Goal: Information Seeking & Learning: Learn about a topic

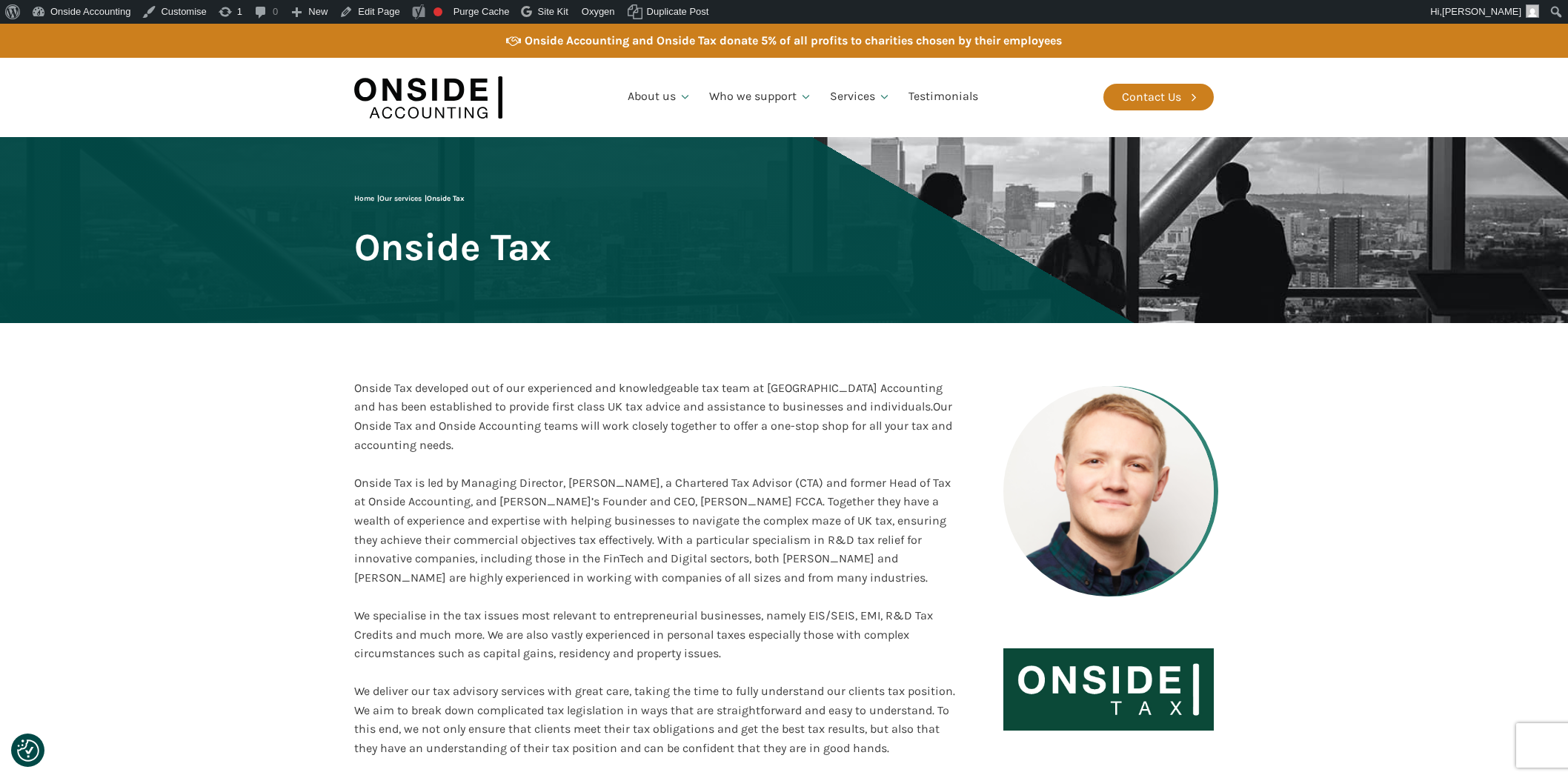
scroll to position [1070, 0]
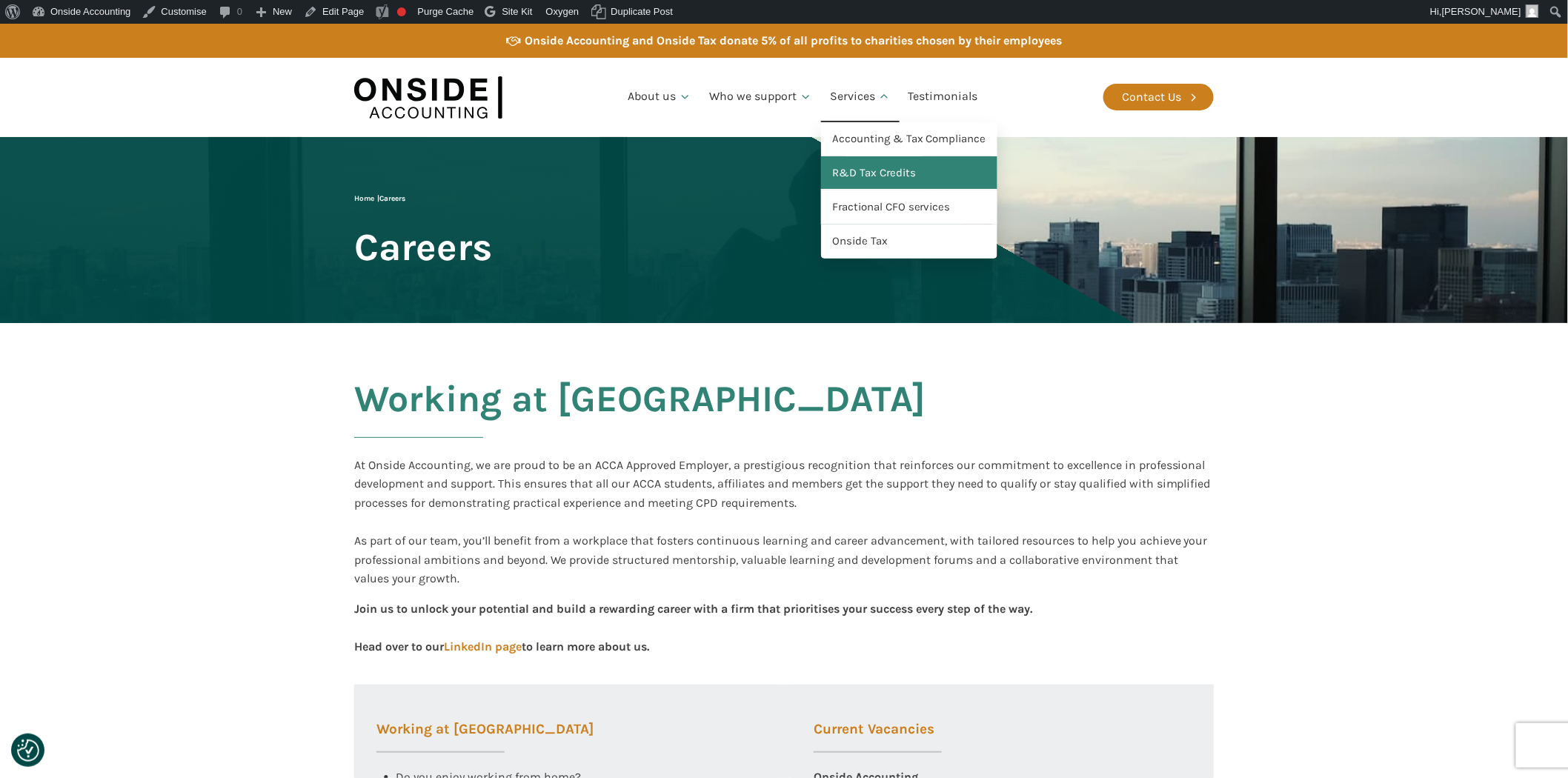
drag, startPoint x: 855, startPoint y: 171, endPoint x: 863, endPoint y: 181, distance: 12.8
click at [855, 171] on link "R&D Tax Credits" at bounding box center [908, 174] width 176 height 34
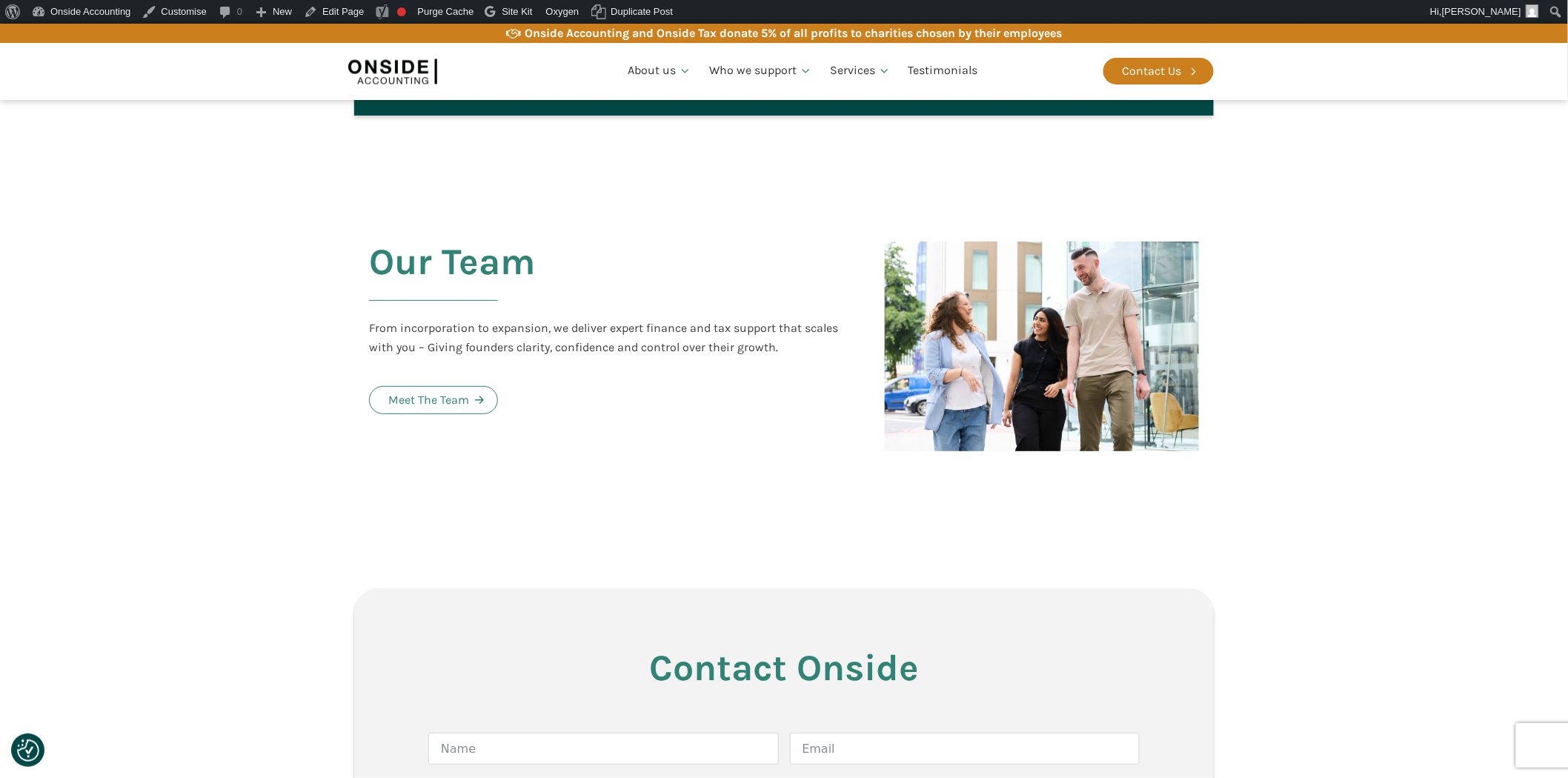
scroll to position [3459, 0]
